Goal: Find contact information: Find contact information

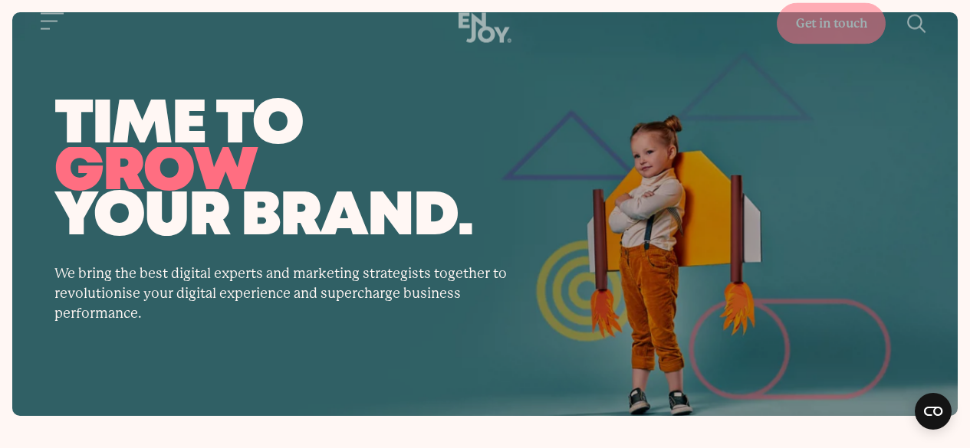
click at [49, 44] on span "Site navigation" at bounding box center [49, 44] width 17 height 2
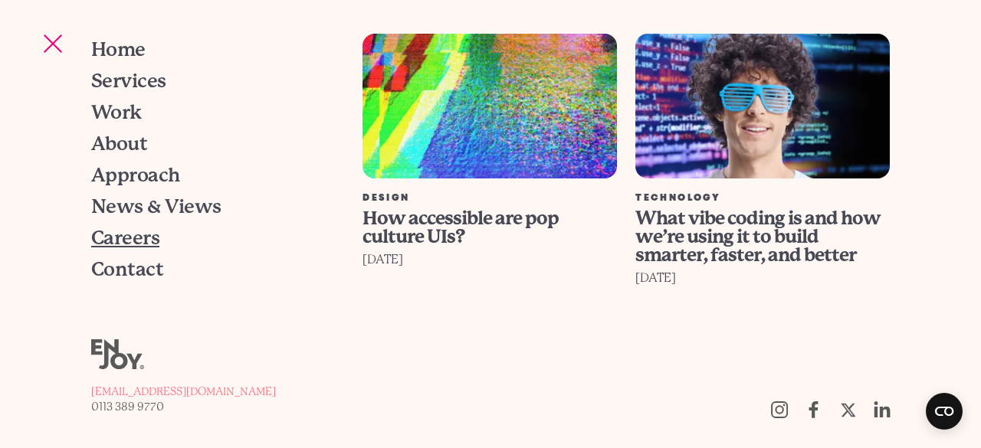
click at [133, 234] on span "Careers" at bounding box center [125, 237] width 68 height 19
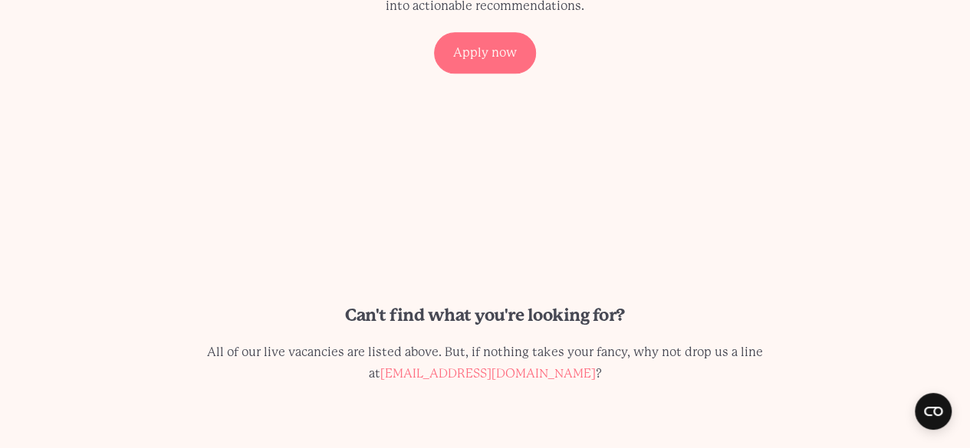
scroll to position [1002, 0]
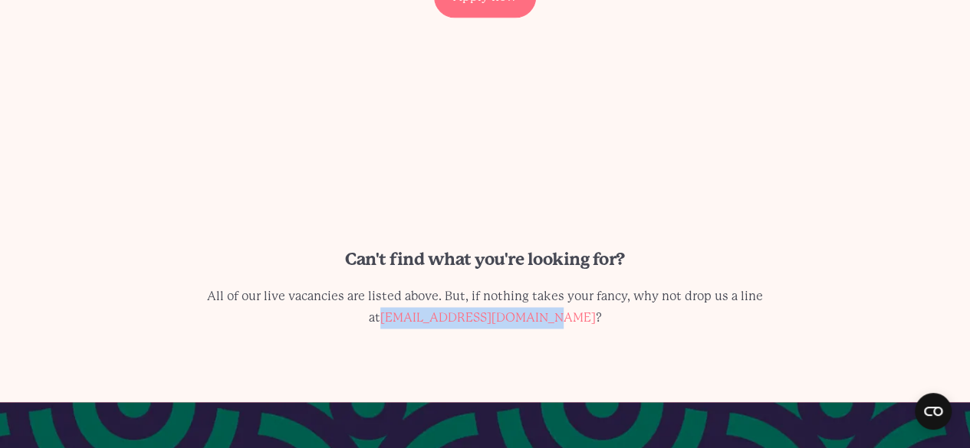
drag, startPoint x: 553, startPoint y: 320, endPoint x: 395, endPoint y: 318, distance: 157.9
click at [395, 318] on p "All of our live vacancies are listed above. But, if nothing takes your fancy, w…" at bounding box center [485, 307] width 569 height 43
copy link "[EMAIL_ADDRESS][DOMAIN_NAME]"
